Goal: Task Accomplishment & Management: Manage account settings

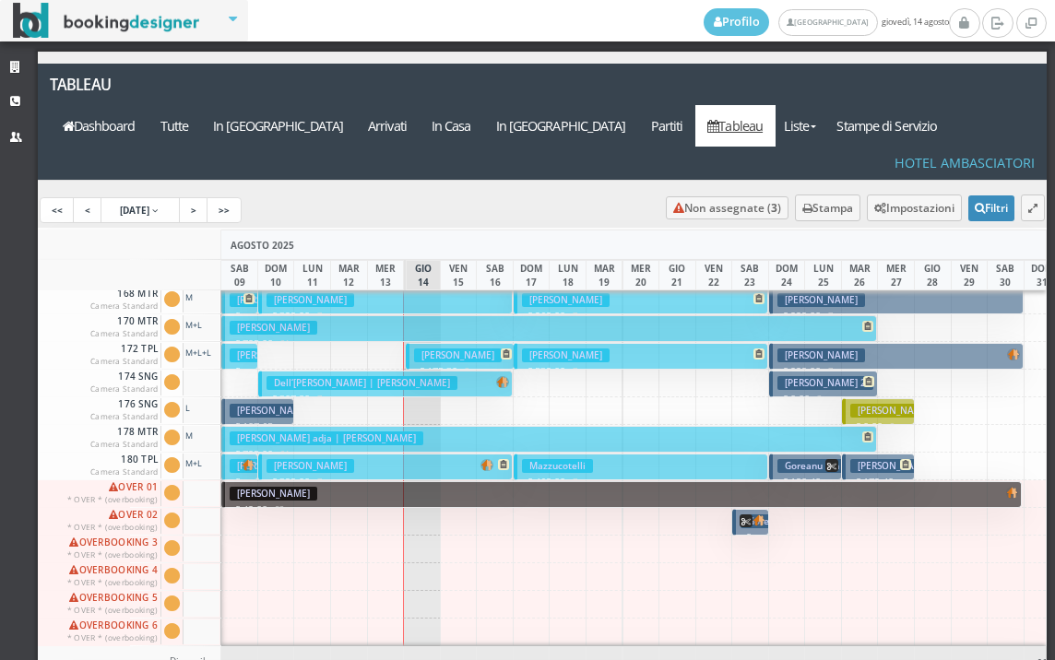
scroll to position [738, 0]
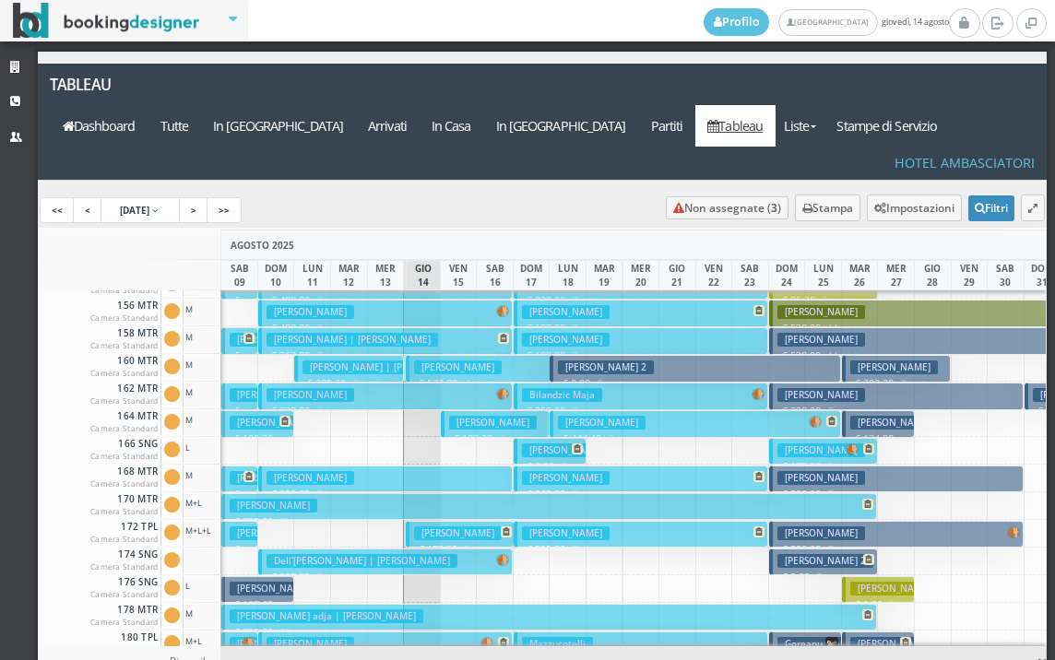
click at [377, 355] on button "CECCHINI PAOLO | Fontana Davide € 229.20 3 notti 2 Adulti" at bounding box center [348, 368] width 109 height 27
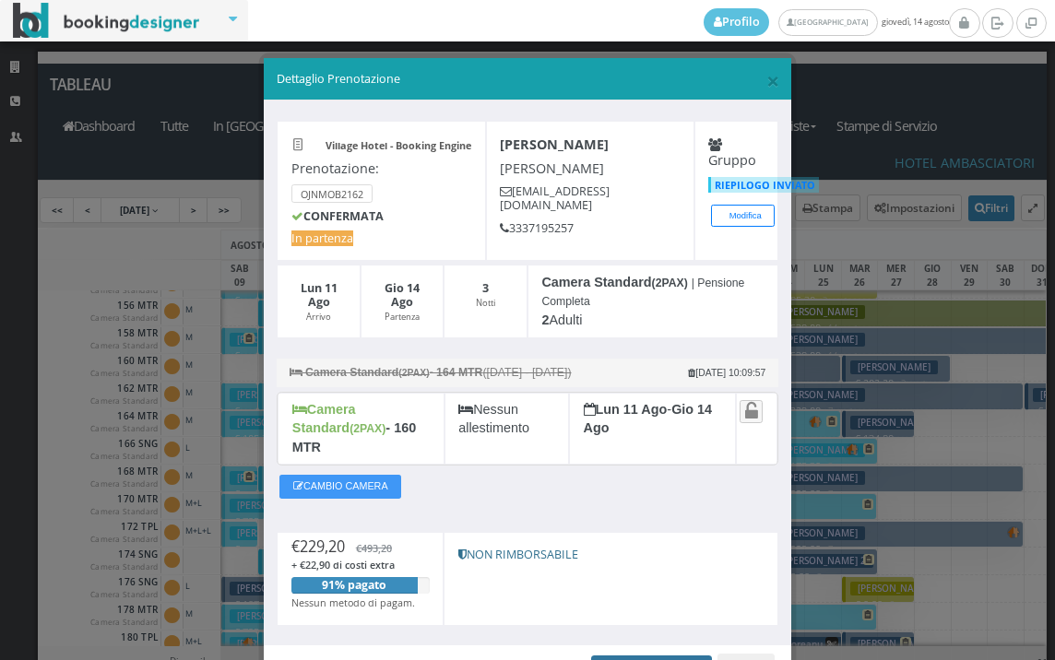
click at [632, 656] on link "Apri Prenotazione" at bounding box center [651, 670] width 121 height 28
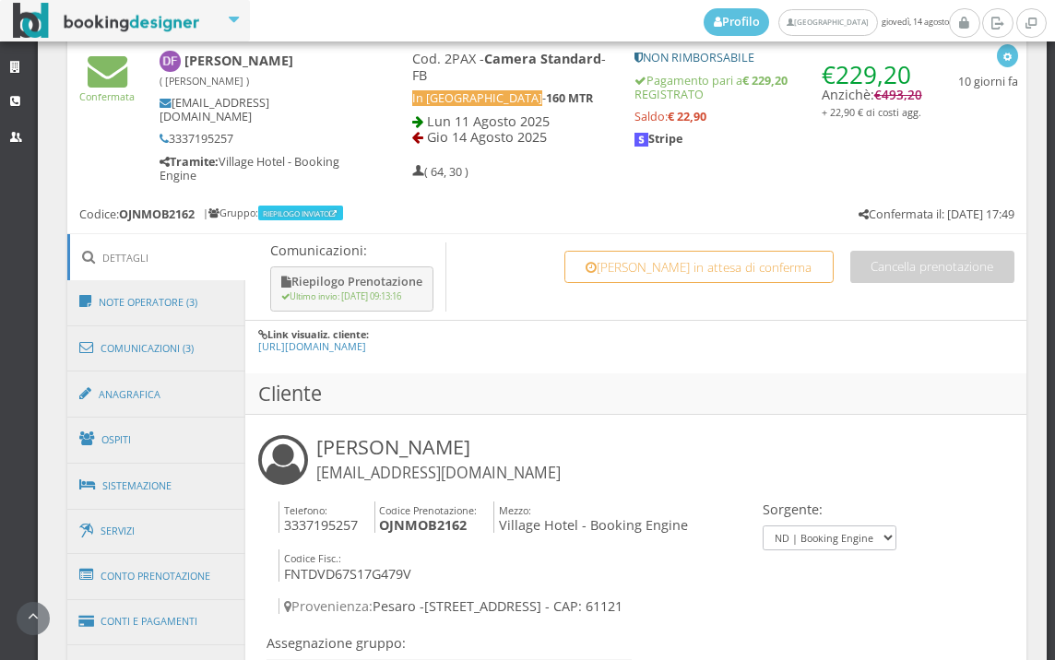
scroll to position [1127, 0]
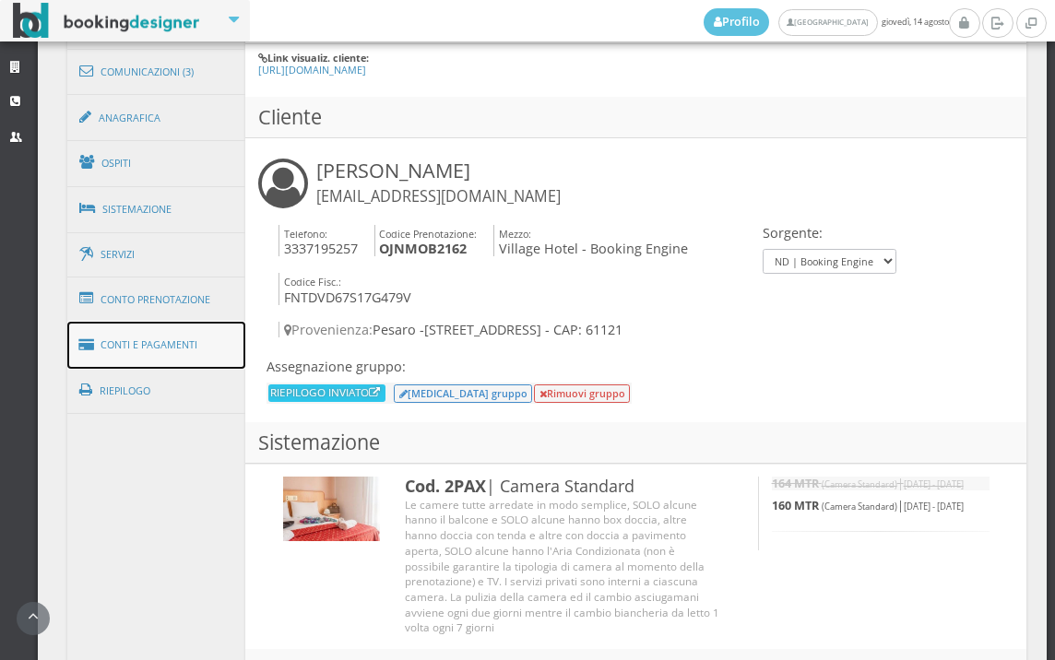
click at [195, 332] on link "Conti e Pagamenti" at bounding box center [156, 345] width 179 height 47
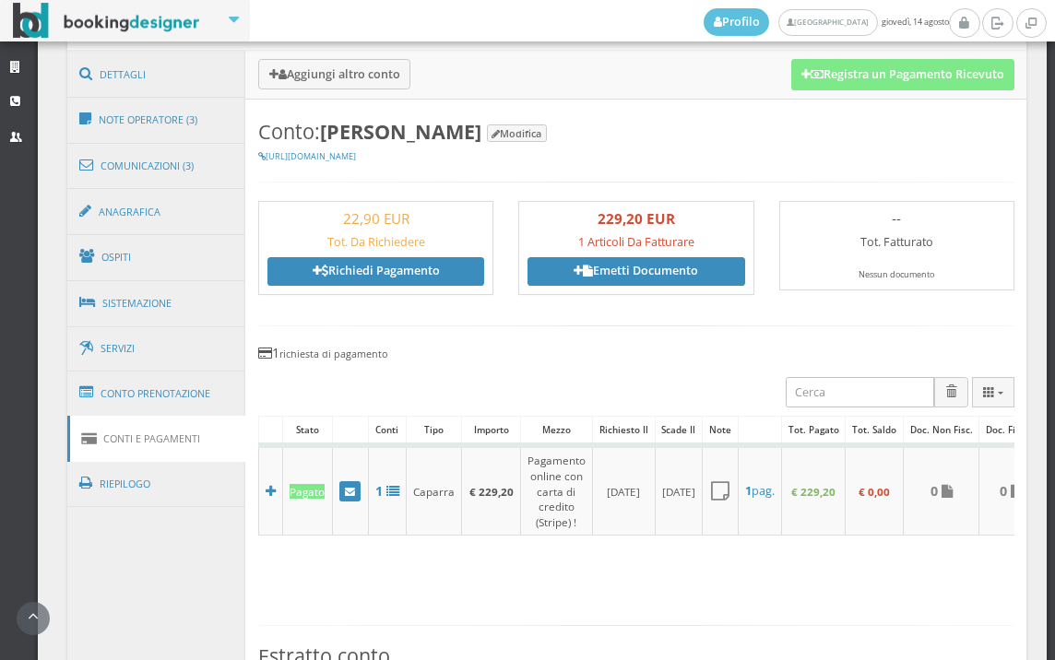
scroll to position [922, 0]
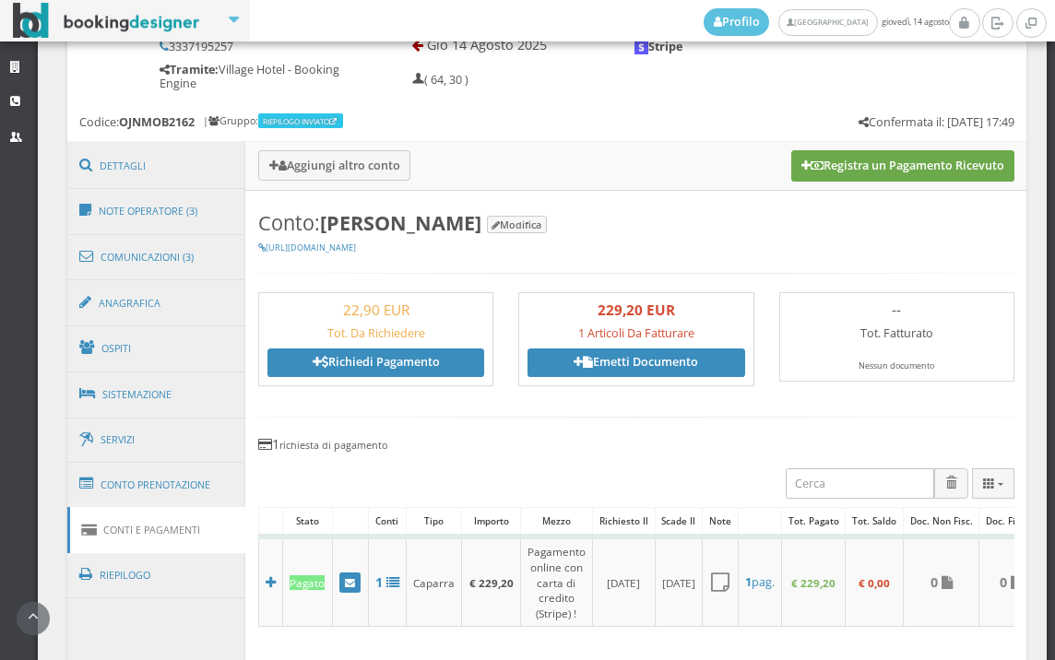
click at [906, 172] on button "Registra un Pagamento Ricevuto" at bounding box center [902, 165] width 223 height 31
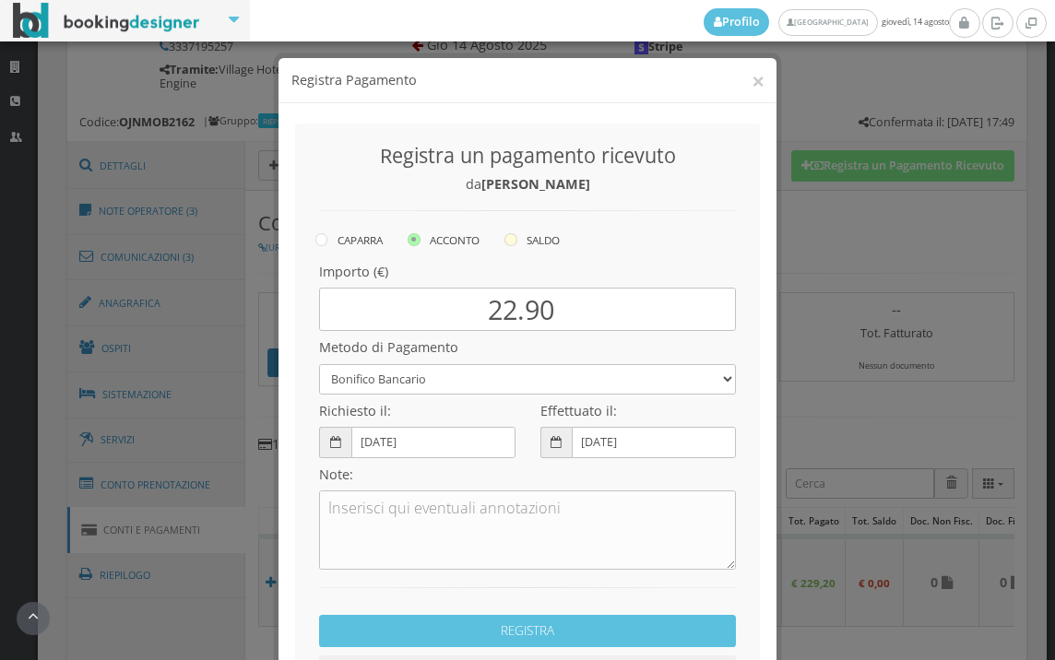
click at [511, 239] on icon at bounding box center [511, 239] width 13 height 13
radio input "true"
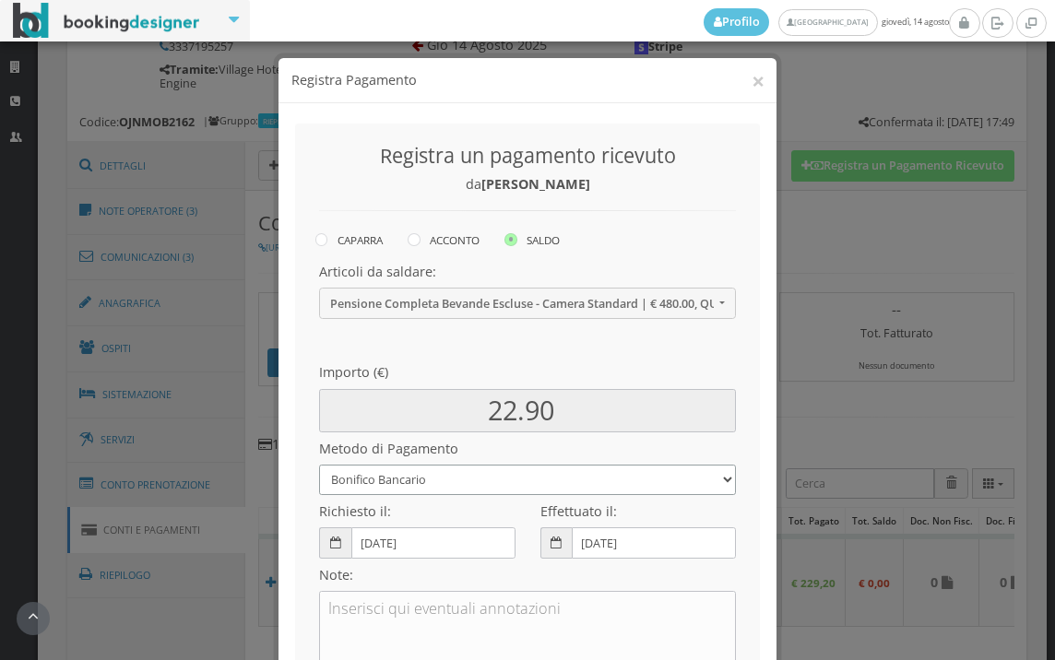
click at [465, 486] on select "Bonifico Bancario BONIFICO SUM UP Contanti Assegno Bancario Assegno Circolare V…" at bounding box center [527, 480] width 417 height 30
select select
click at [319, 465] on select "Bonifico Bancario BONIFICO SUM UP Contanti Assegno Bancario Assegno Circolare V…" at bounding box center [527, 480] width 417 height 30
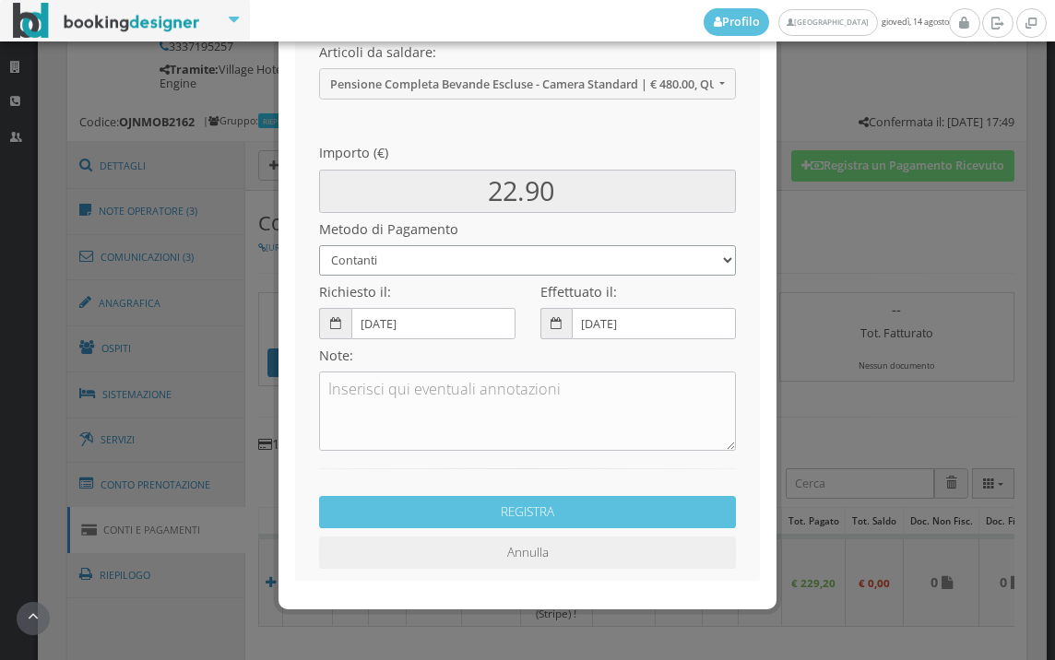
scroll to position [252, 0]
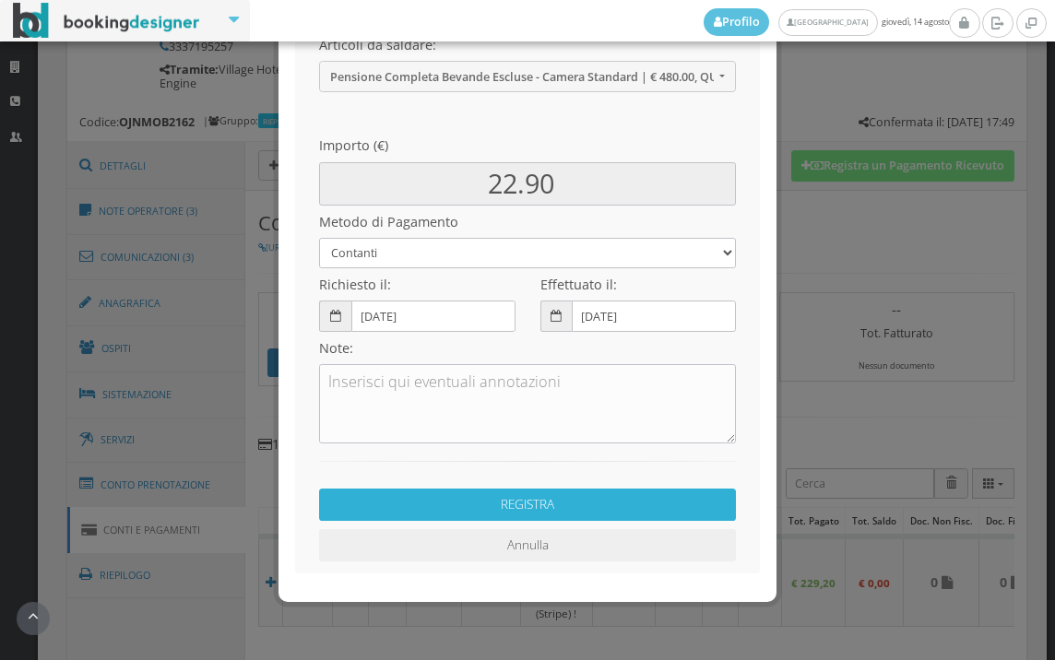
click at [470, 505] on button "REGISTRA" at bounding box center [527, 505] width 417 height 32
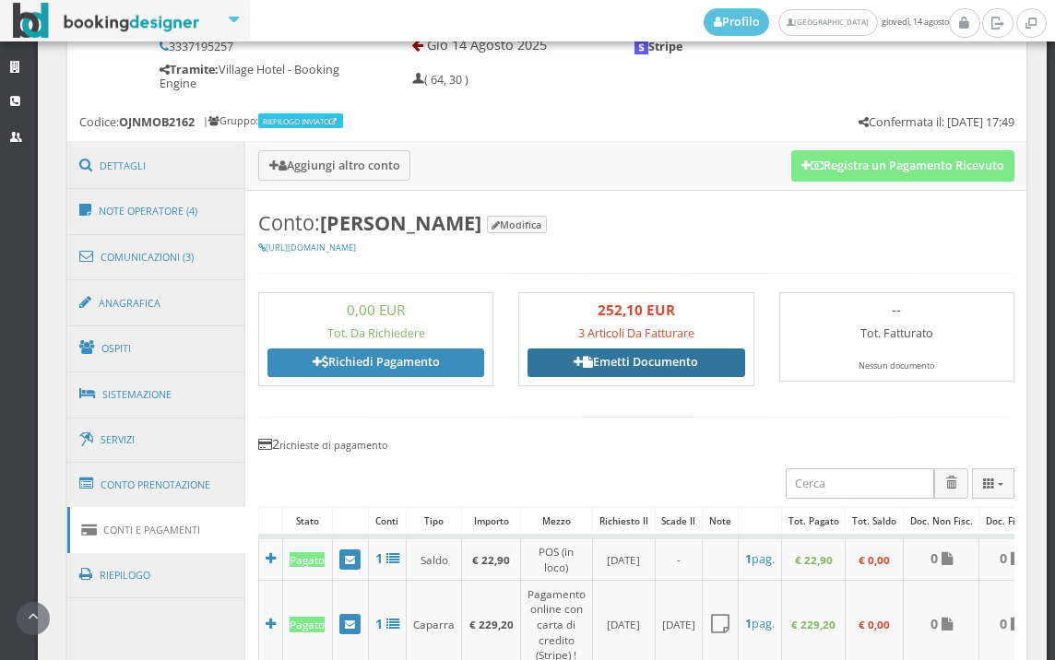
drag, startPoint x: 650, startPoint y: 343, endPoint x: 590, endPoint y: 369, distance: 65.3
click at [646, 344] on div "252,10 EUR 3 Articoli Da Fatturare Emetti Documento" at bounding box center [636, 340] width 217 height 76
click at [607, 349] on link "Emetti Documento" at bounding box center [636, 363] width 217 height 28
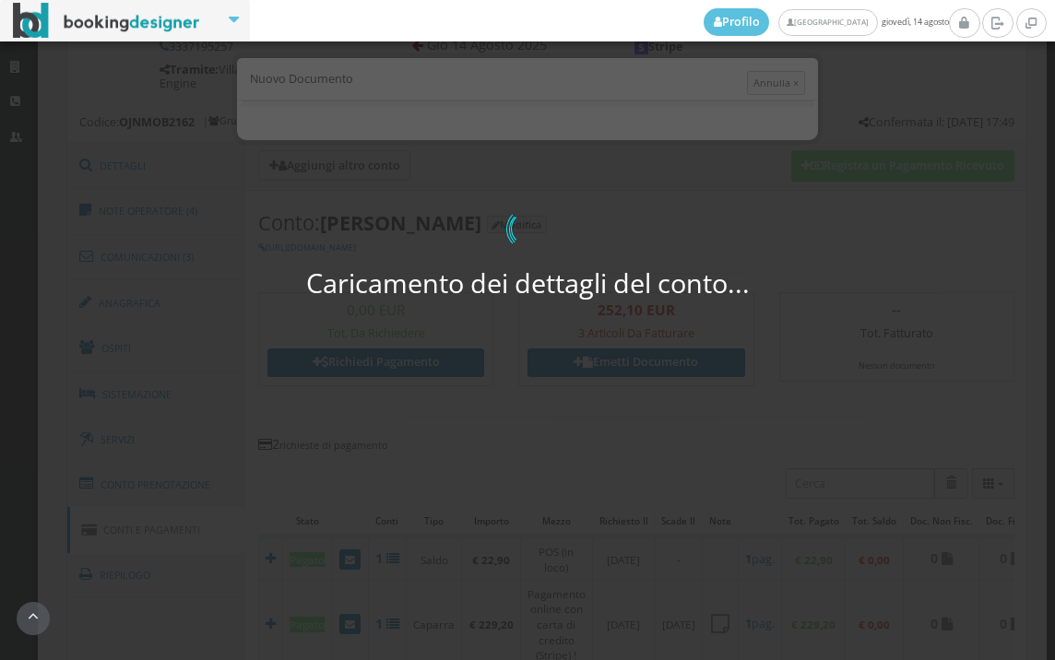
select select "PF"
select select "PESARO"
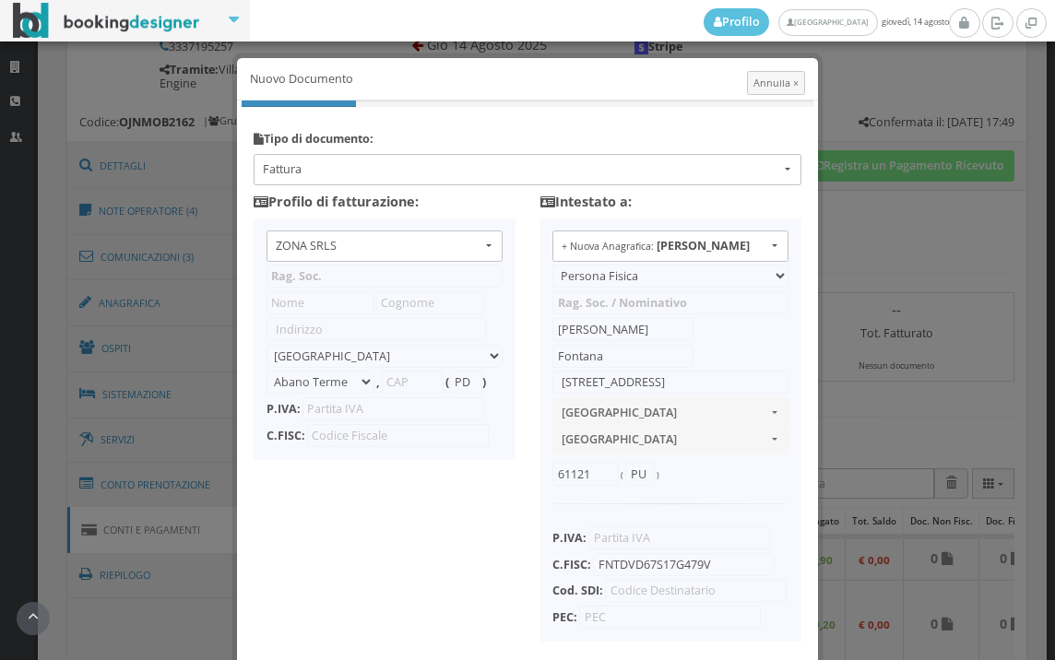
type input "ZONA SRLS"
type input "Vico V Durante, 8"
select select "Frattamaggiore"
type input "80027"
type input "NA"
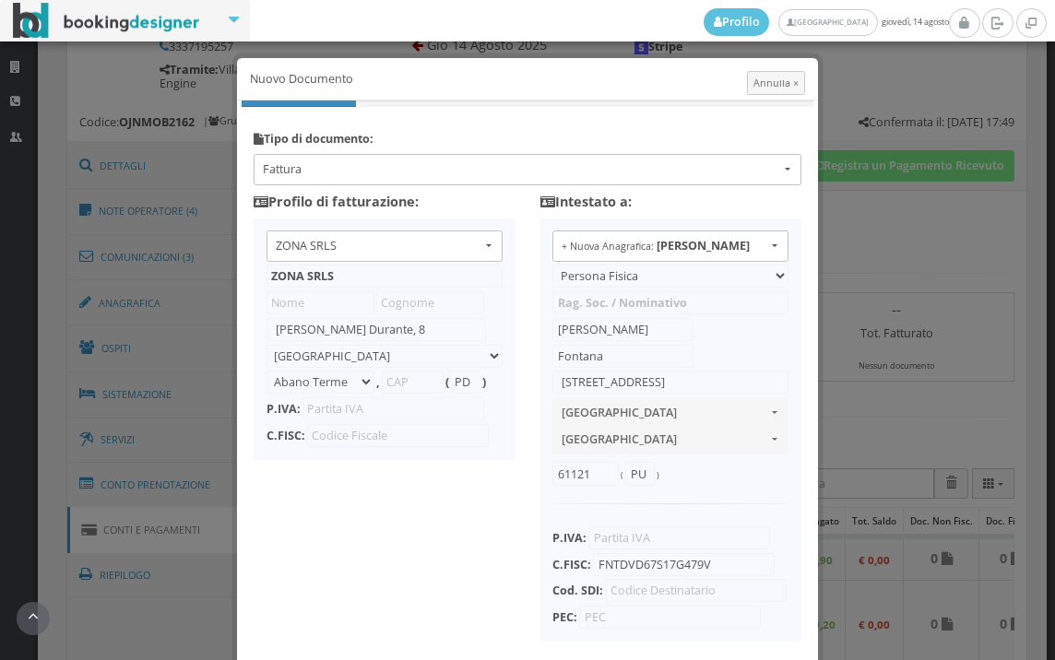
type input "10356321215"
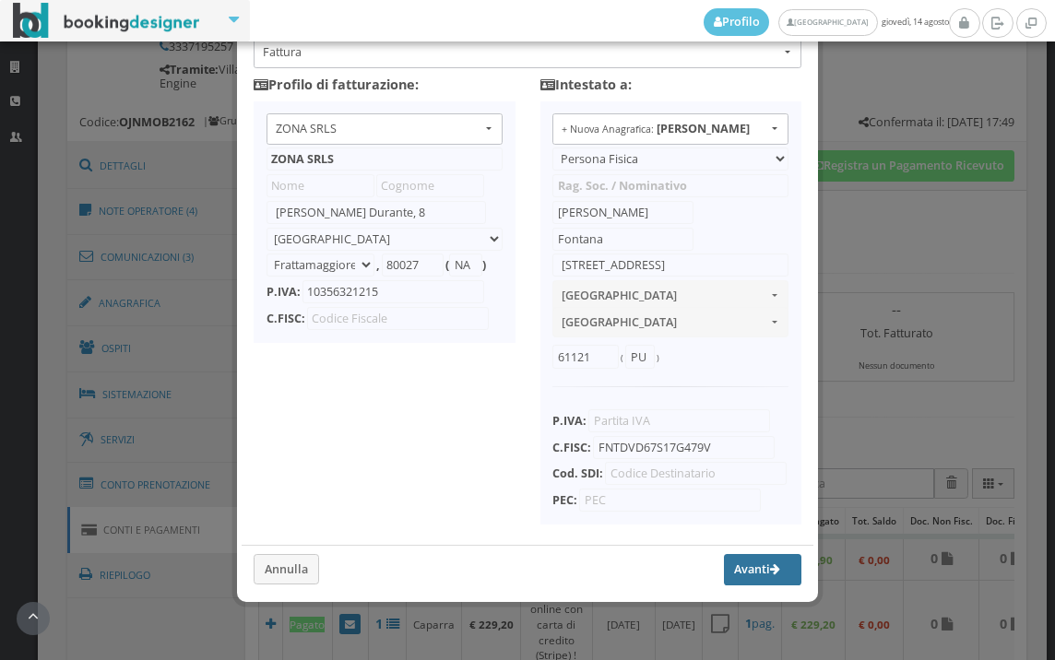
click at [732, 571] on button "Avanti" at bounding box center [762, 569] width 77 height 31
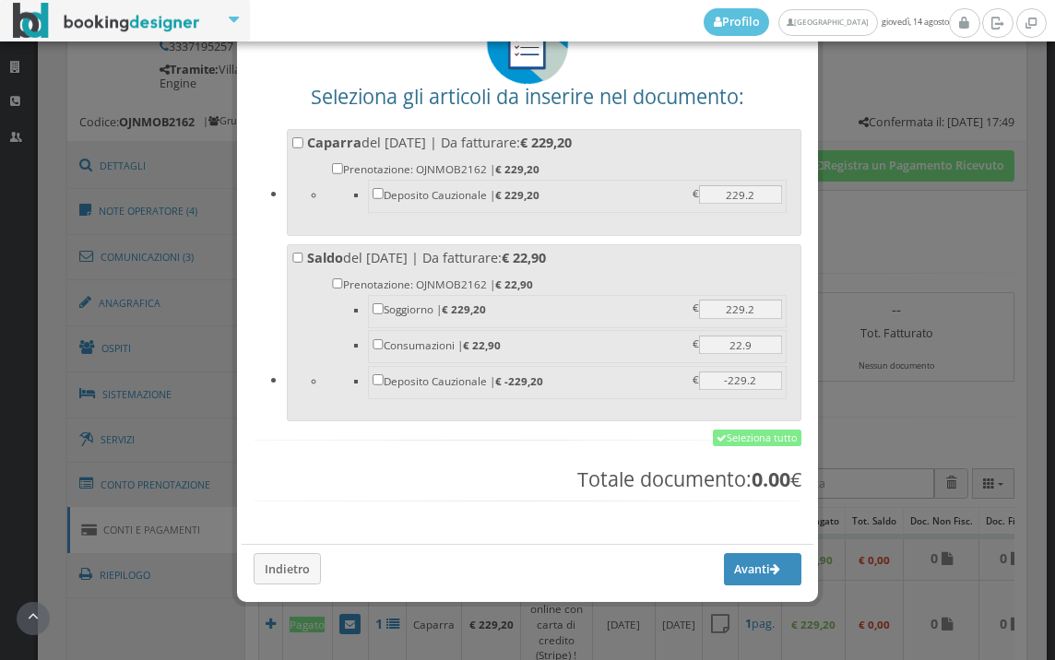
scroll to position [144, 0]
click at [766, 432] on link "Seleziona tutto" at bounding box center [757, 438] width 89 height 17
checkbox input "true"
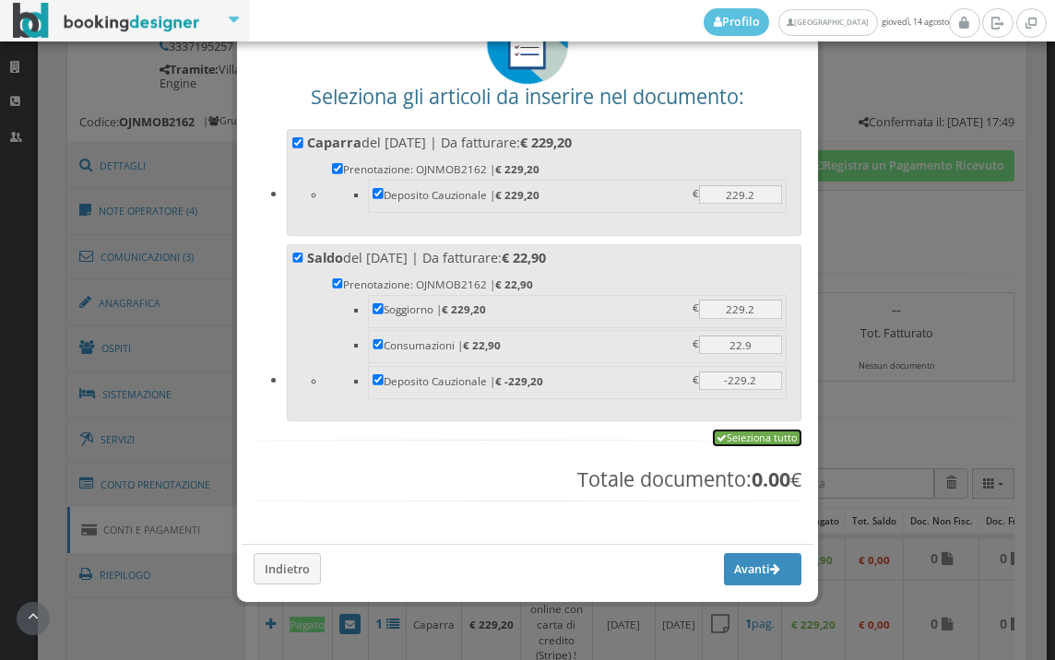
checkbox input "true"
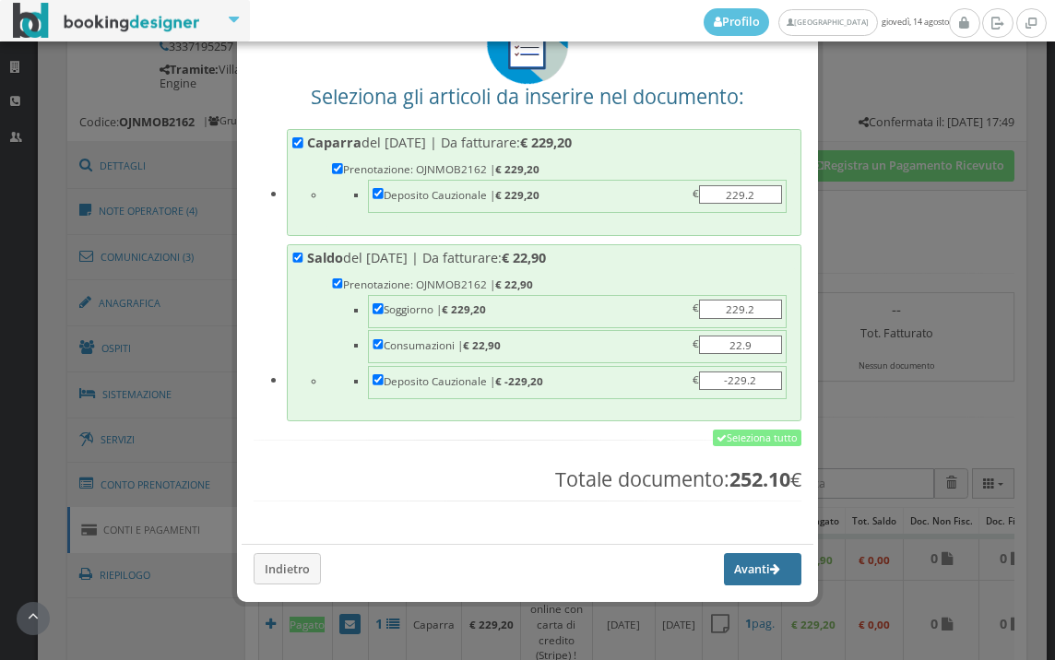
click at [748, 582] on button "Avanti" at bounding box center [762, 568] width 77 height 31
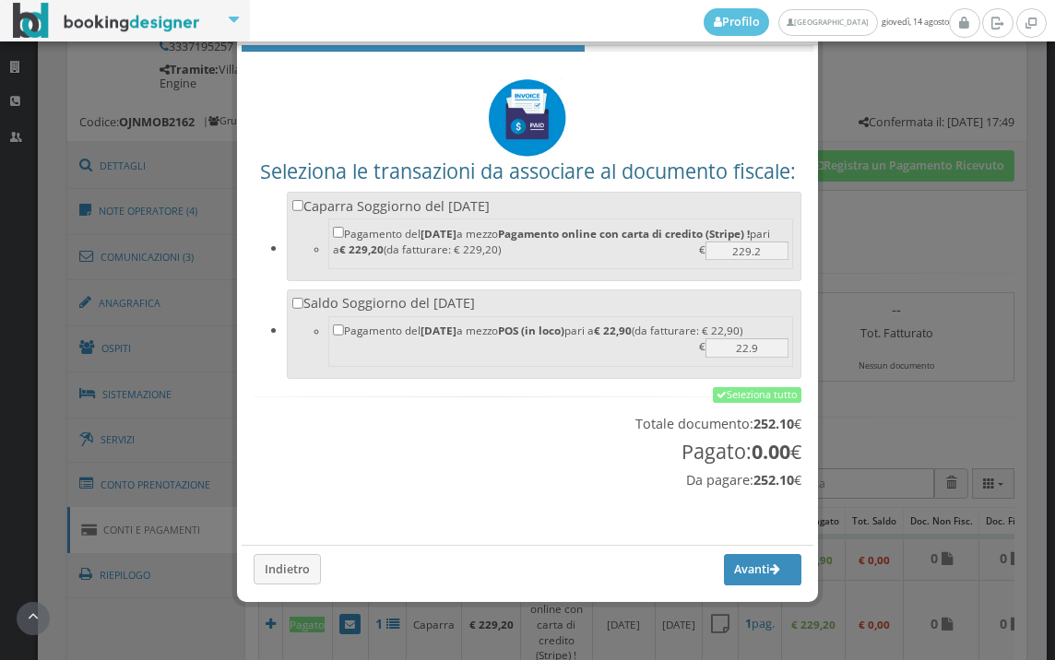
scroll to position [61, 0]
click at [731, 400] on link "Seleziona tutto" at bounding box center [757, 395] width 89 height 17
checkbox input "true"
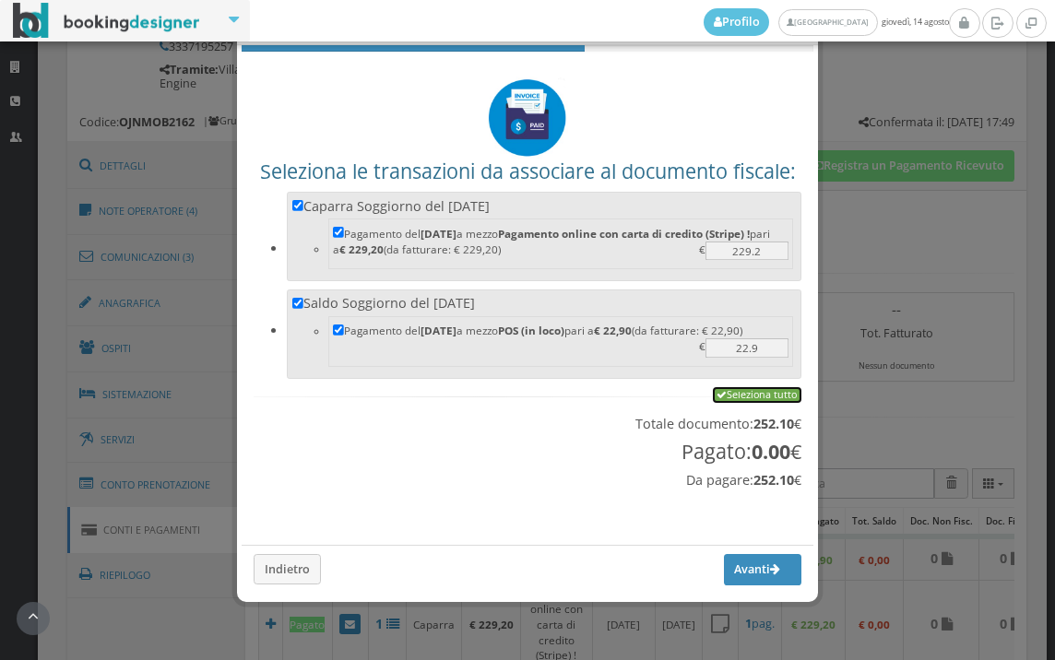
checkbox input "true"
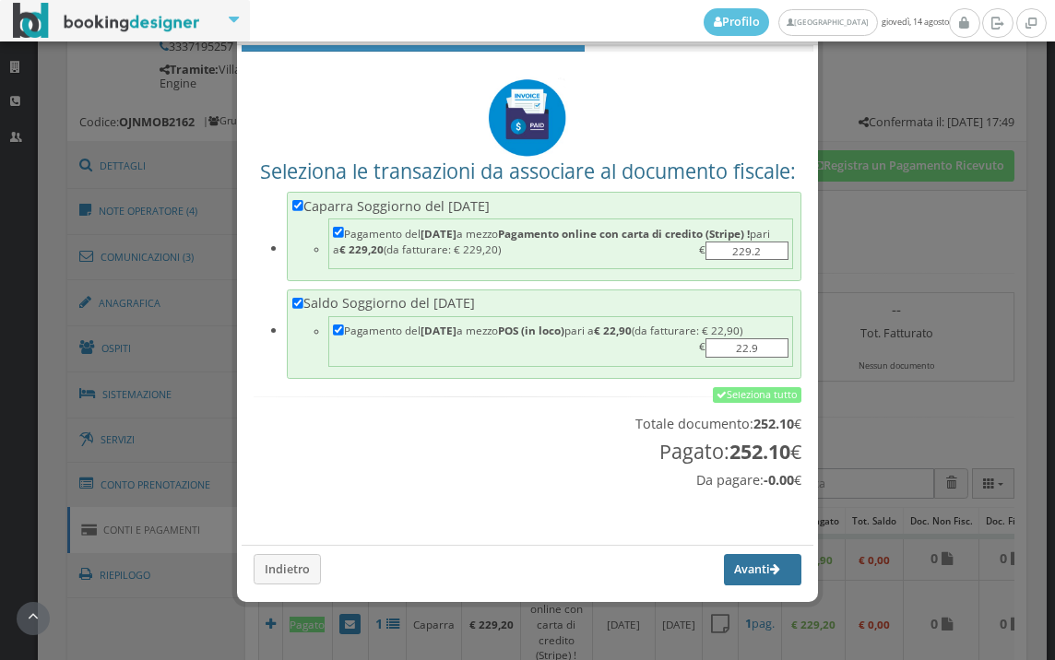
click at [743, 570] on button "Avanti" at bounding box center [762, 569] width 77 height 31
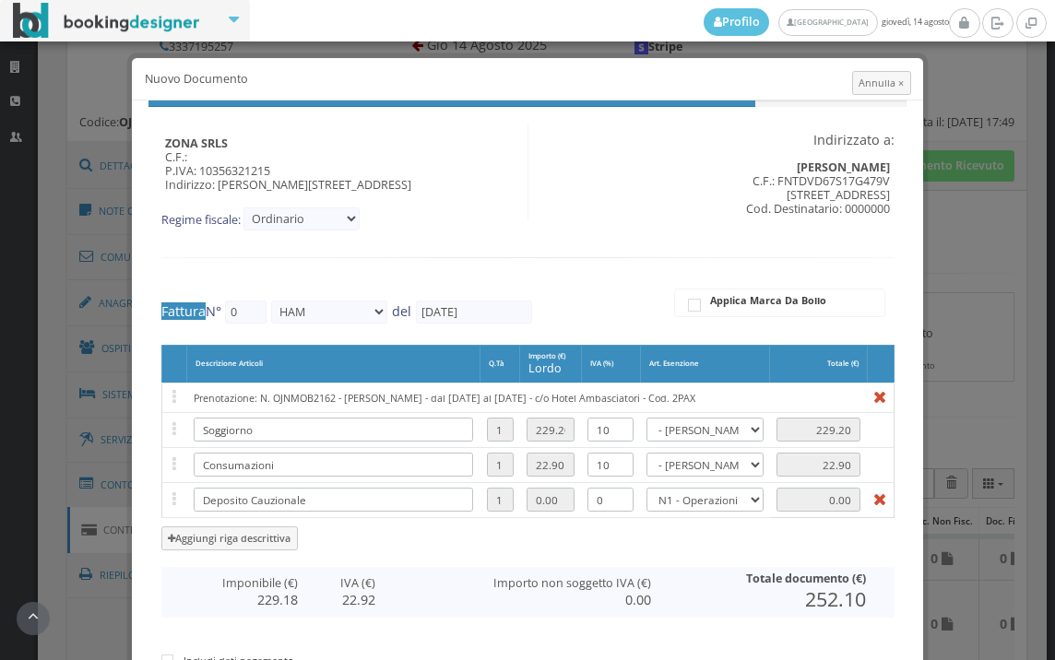
type input "463"
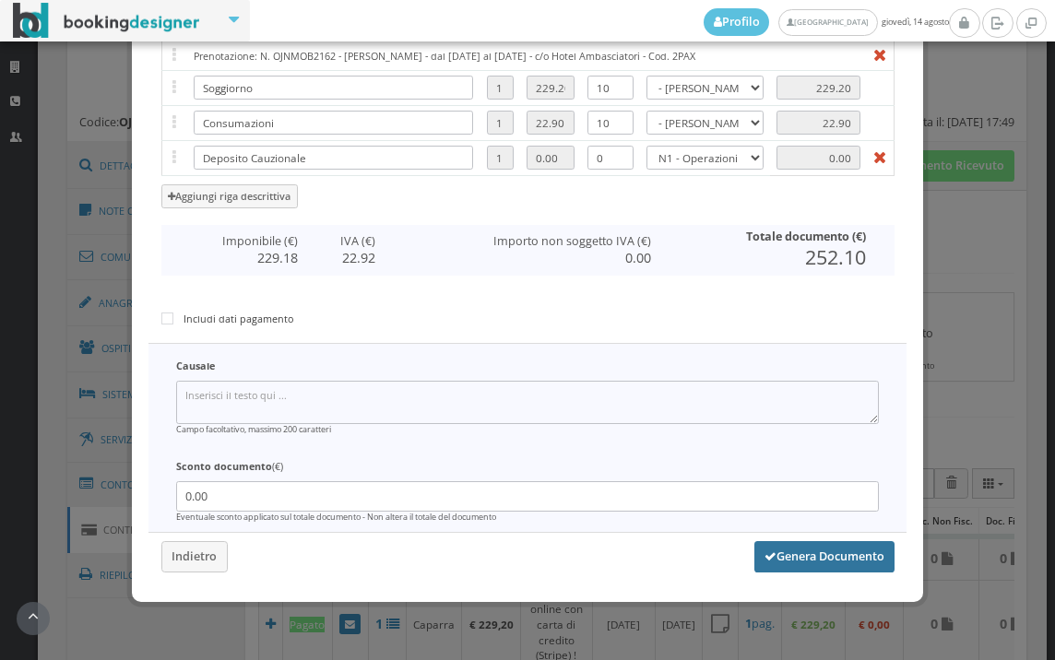
click at [783, 551] on button "Genera Documento" at bounding box center [824, 556] width 140 height 31
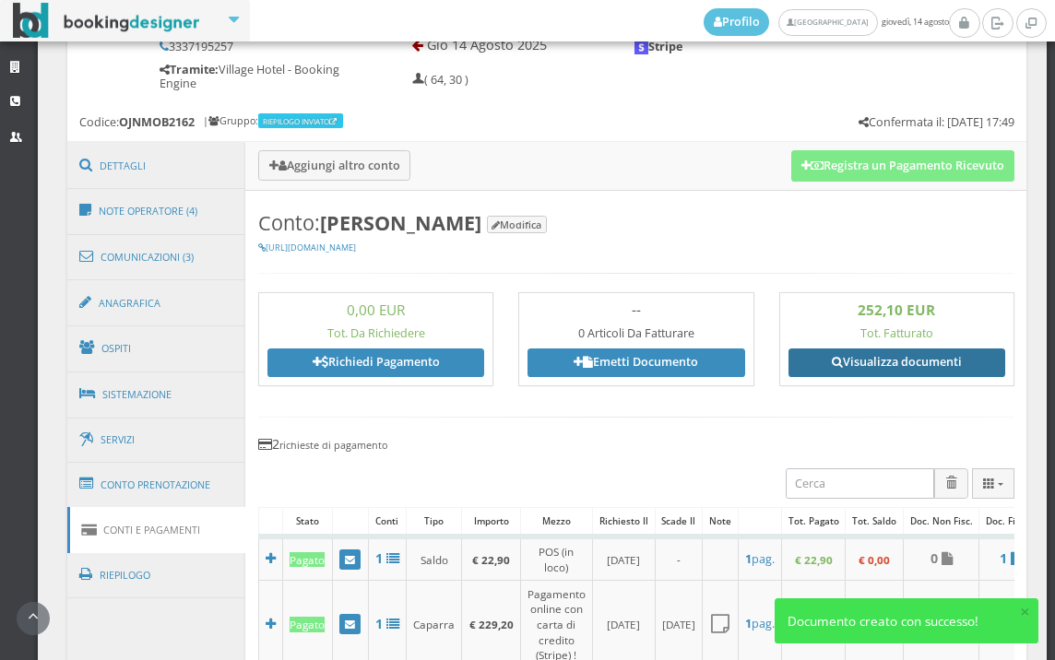
click at [884, 362] on link "Visualizza documenti" at bounding box center [897, 363] width 217 height 28
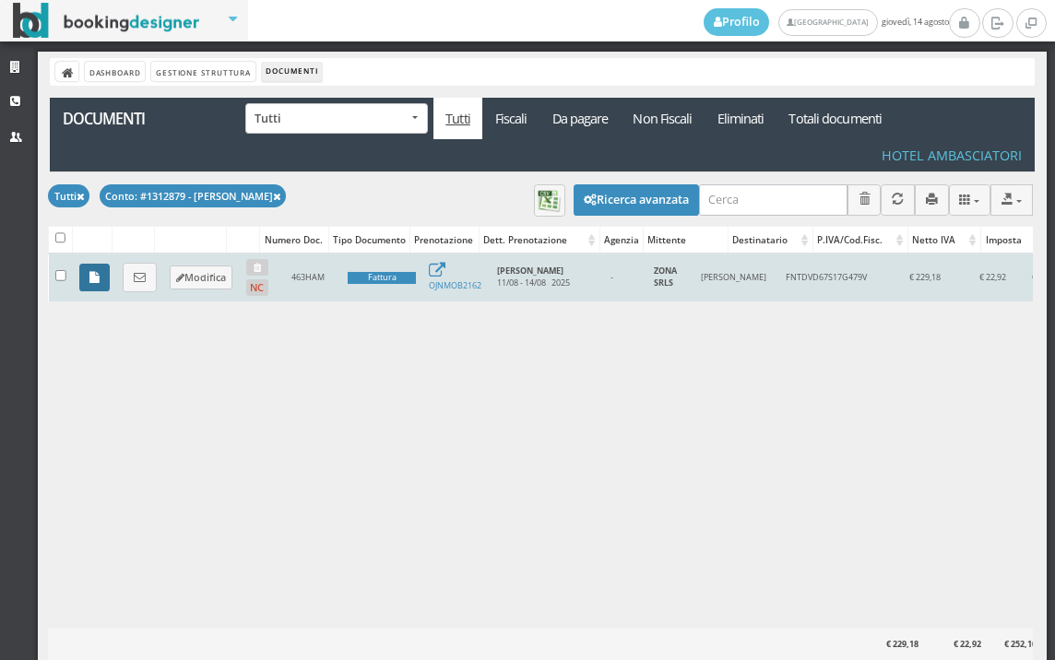
click at [89, 288] on link at bounding box center [94, 278] width 30 height 28
click at [152, 273] on link at bounding box center [140, 278] width 34 height 30
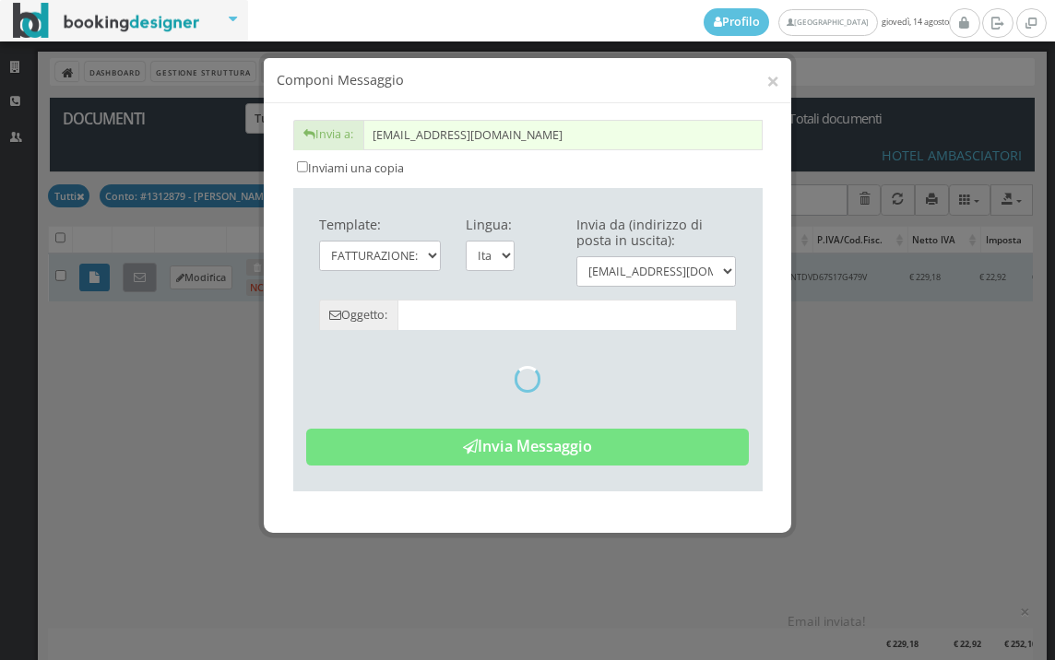
type input "Copia di cortesia: Fattura da ZONA SRLS - n. 463HAM del 14/08/2025"
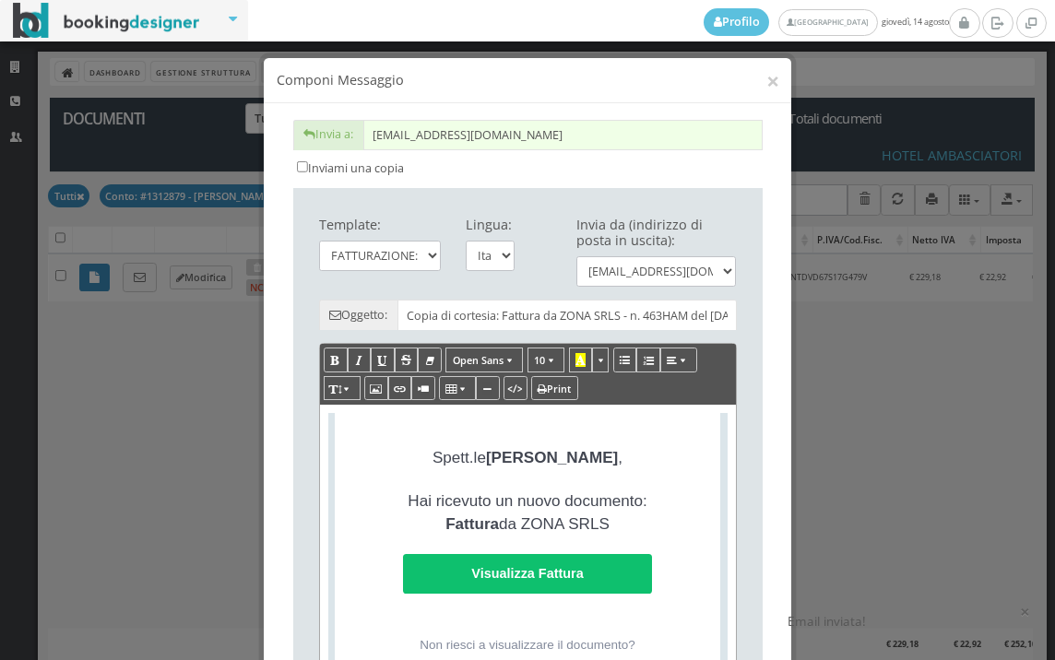
scroll to position [410, 0]
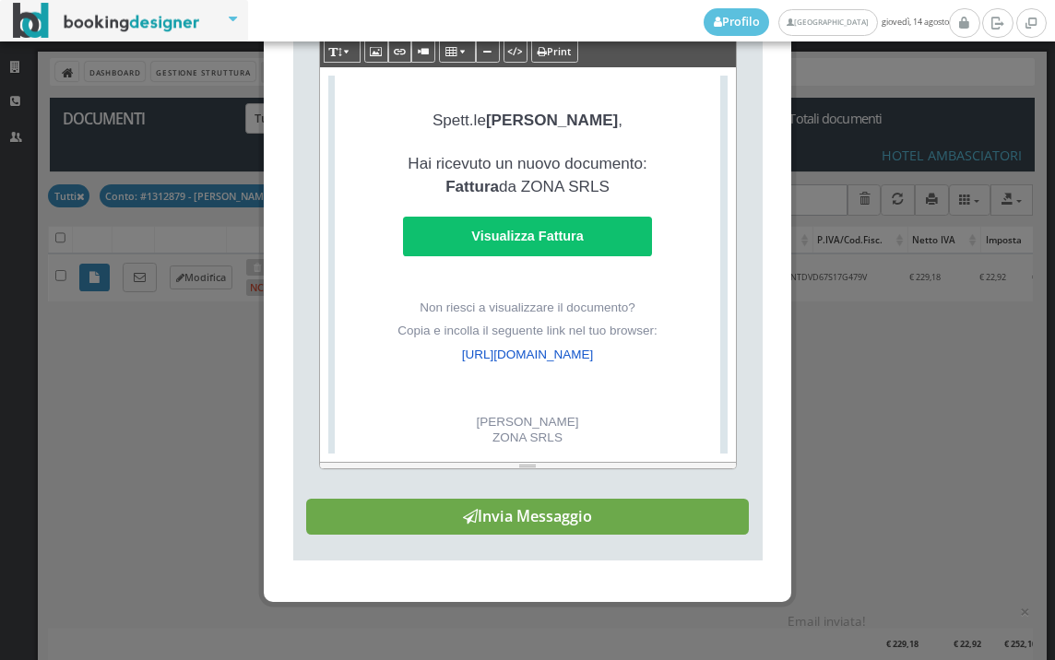
drag, startPoint x: 631, startPoint y: 542, endPoint x: 610, endPoint y: 551, distance: 22.8
click at [630, 536] on button "Invia Messaggio" at bounding box center [527, 517] width 443 height 37
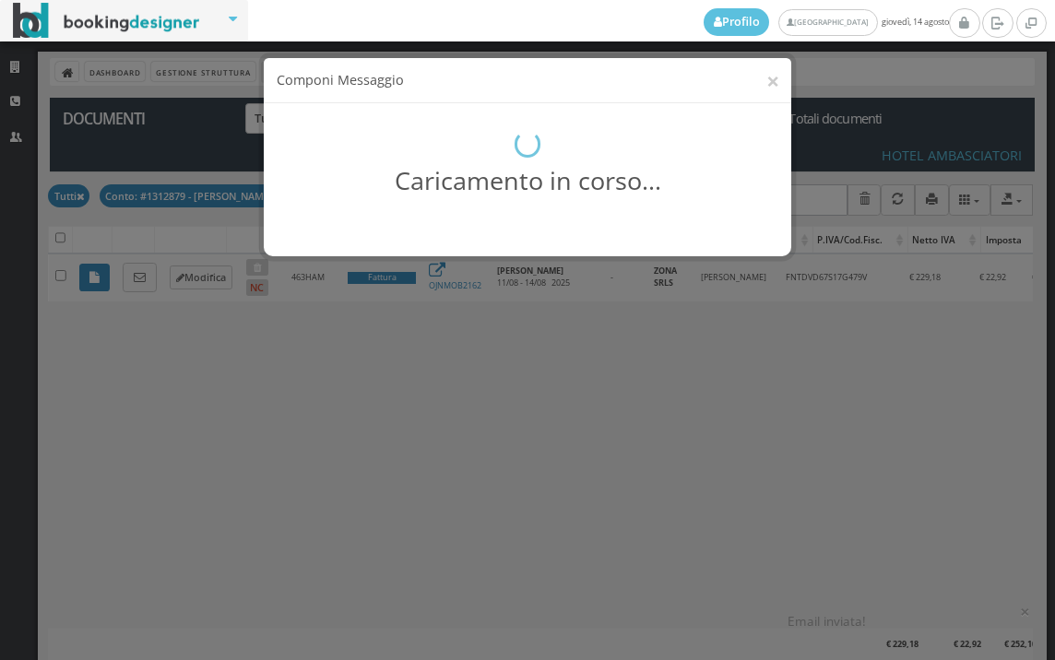
scroll to position [0, 0]
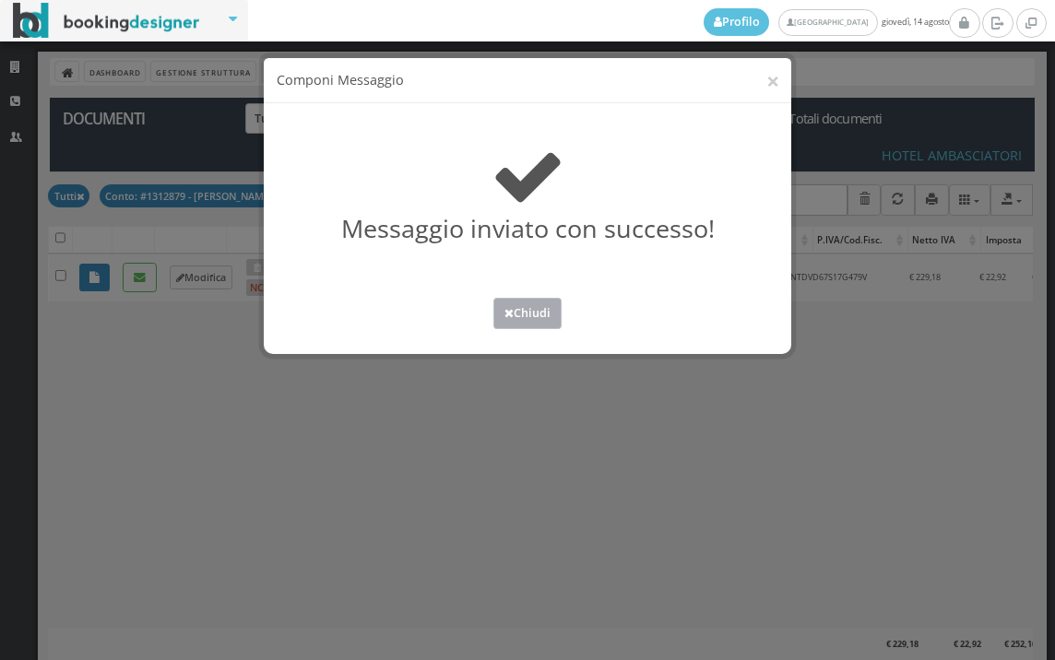
click at [520, 316] on button "Chiudi" at bounding box center [527, 313] width 68 height 30
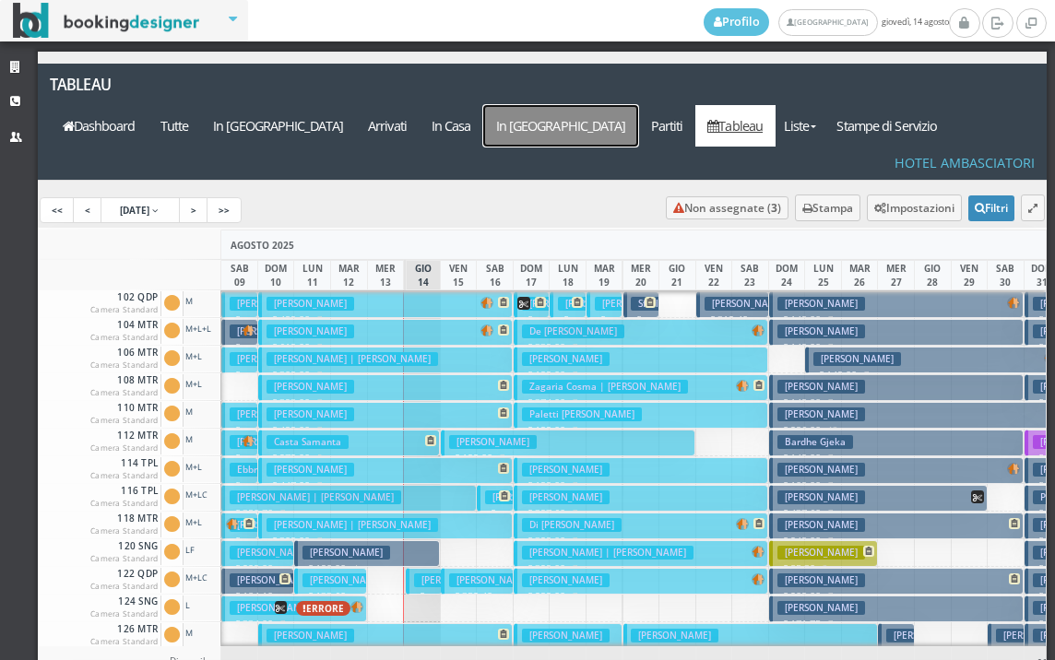
click at [628, 105] on a=pms-departure-reservations"] "In [GEOGRAPHIC_DATA]" at bounding box center [560, 126] width 155 height 42
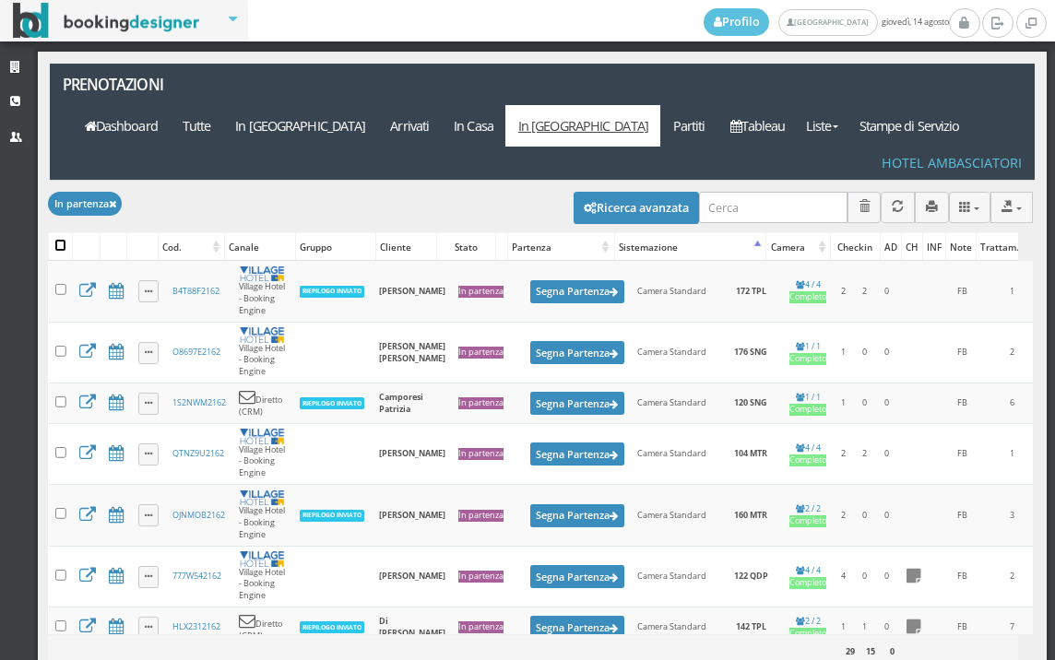
click at [57, 240] on input "checkbox" at bounding box center [60, 245] width 11 height 11
checkbox input "true"
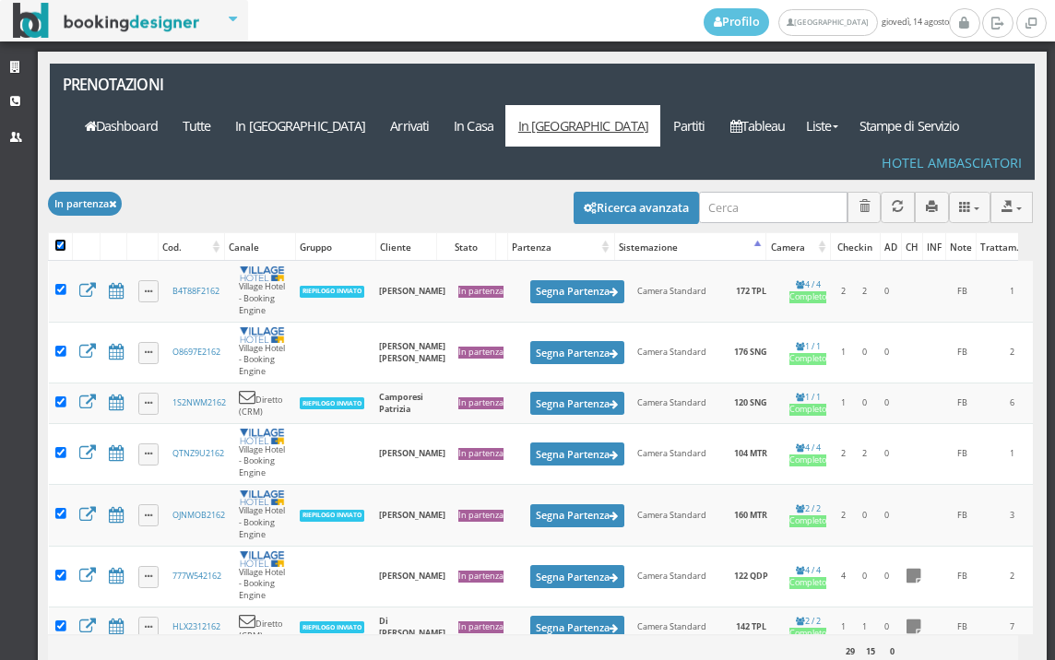
checkbox input "true"
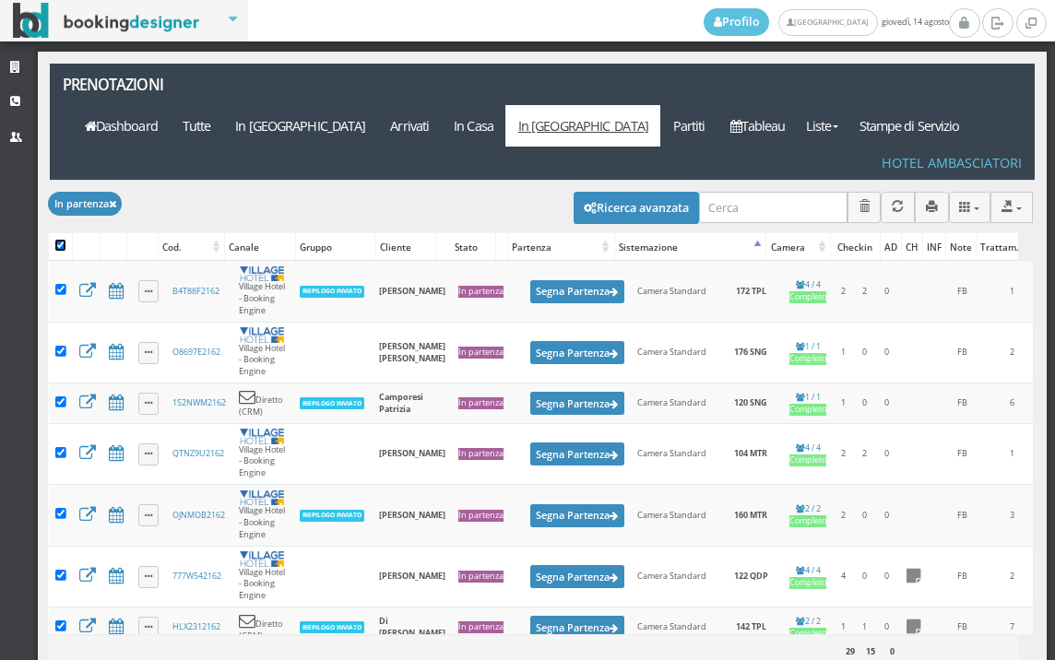
checkbox input "true"
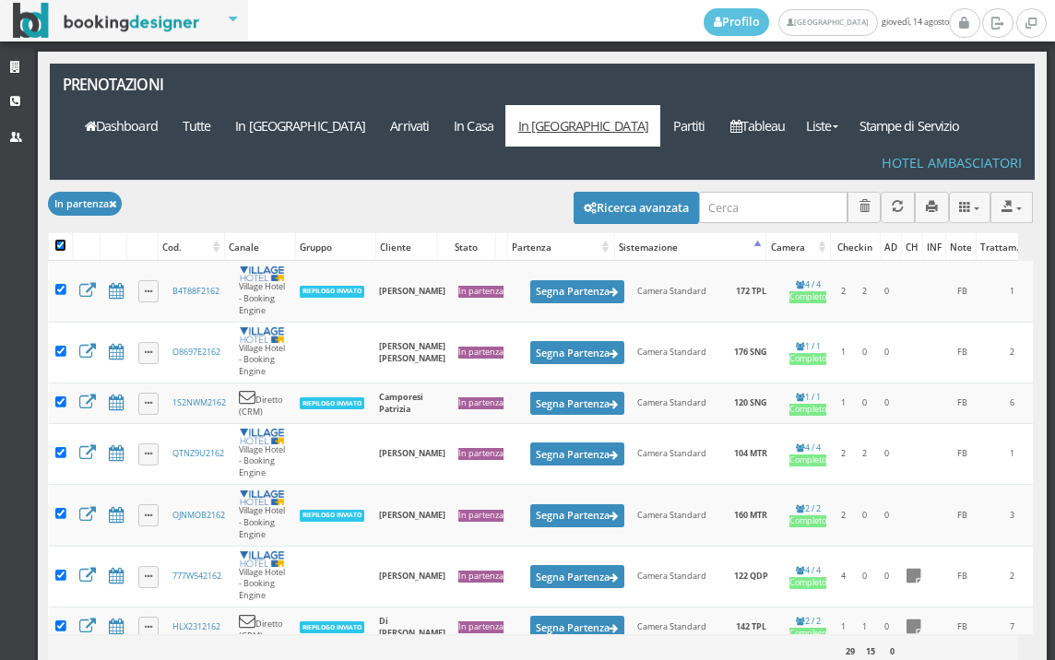
checkbox input "true"
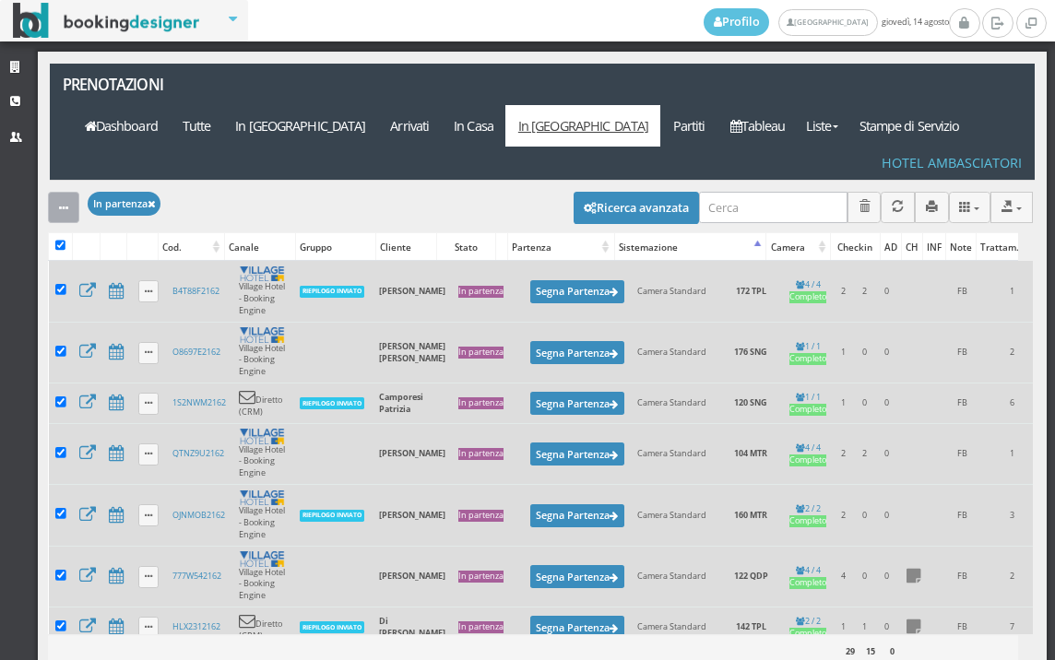
click at [61, 203] on icon "button" at bounding box center [63, 209] width 9 height 12
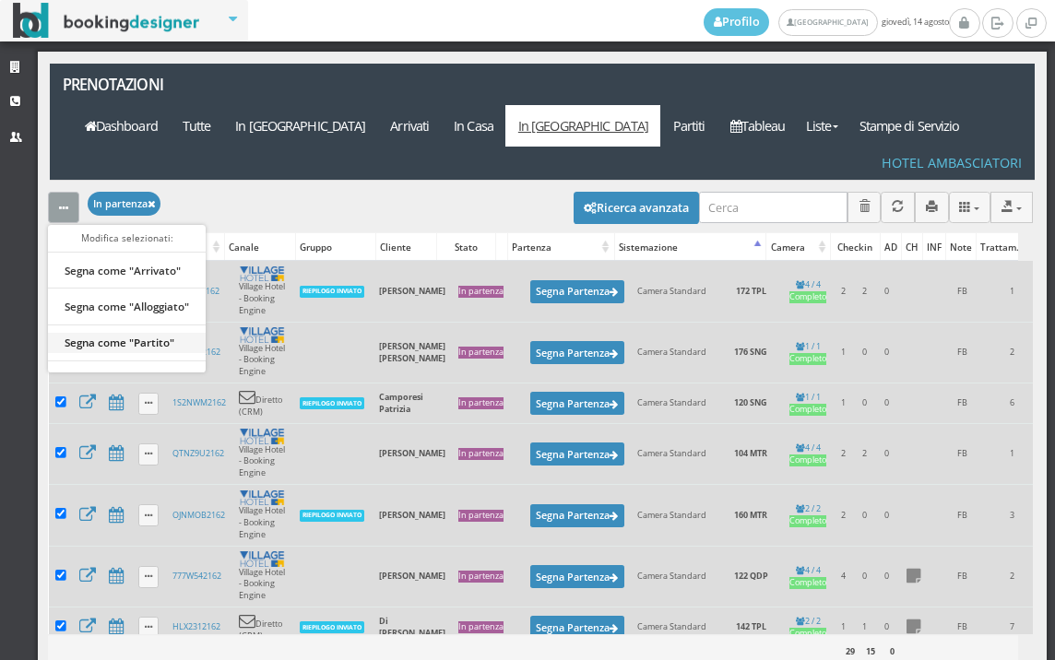
click at [160, 332] on link "Segna come "Partito"" at bounding box center [127, 342] width 158 height 20
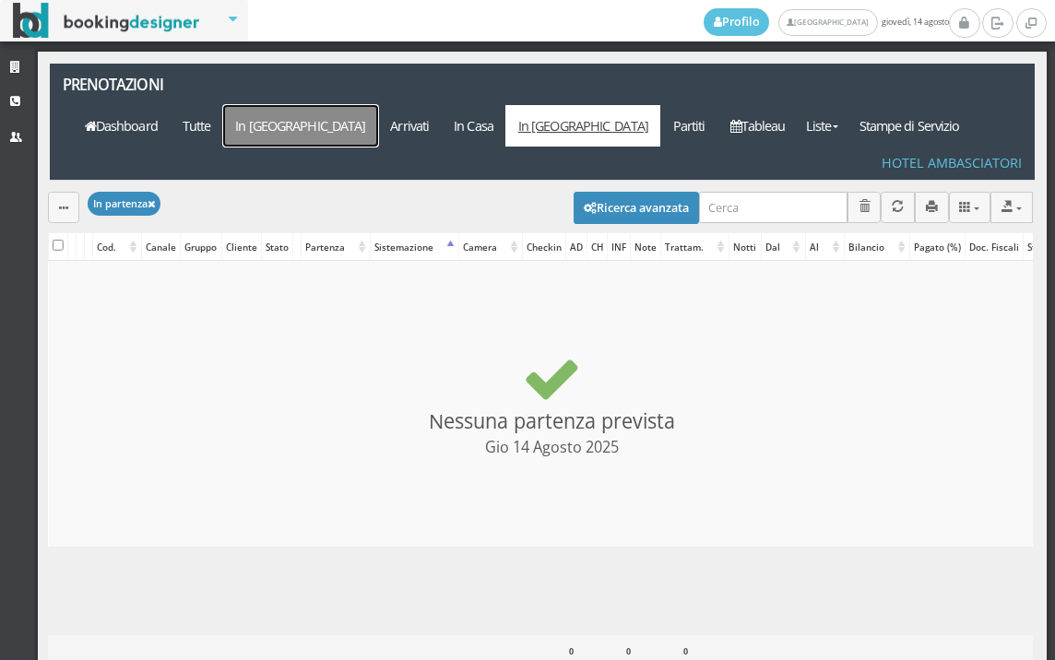
click at [378, 105] on link "In [GEOGRAPHIC_DATA]" at bounding box center [300, 126] width 155 height 42
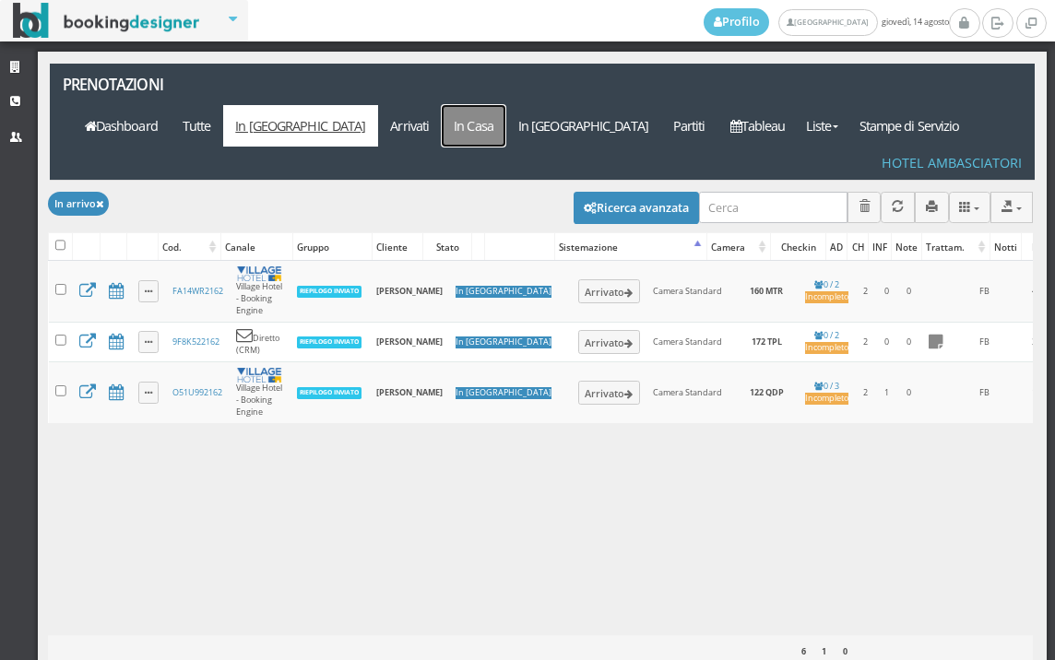
click at [506, 105] on link "In Casa" at bounding box center [474, 126] width 65 height 42
